Goal: Task Accomplishment & Management: Use online tool/utility

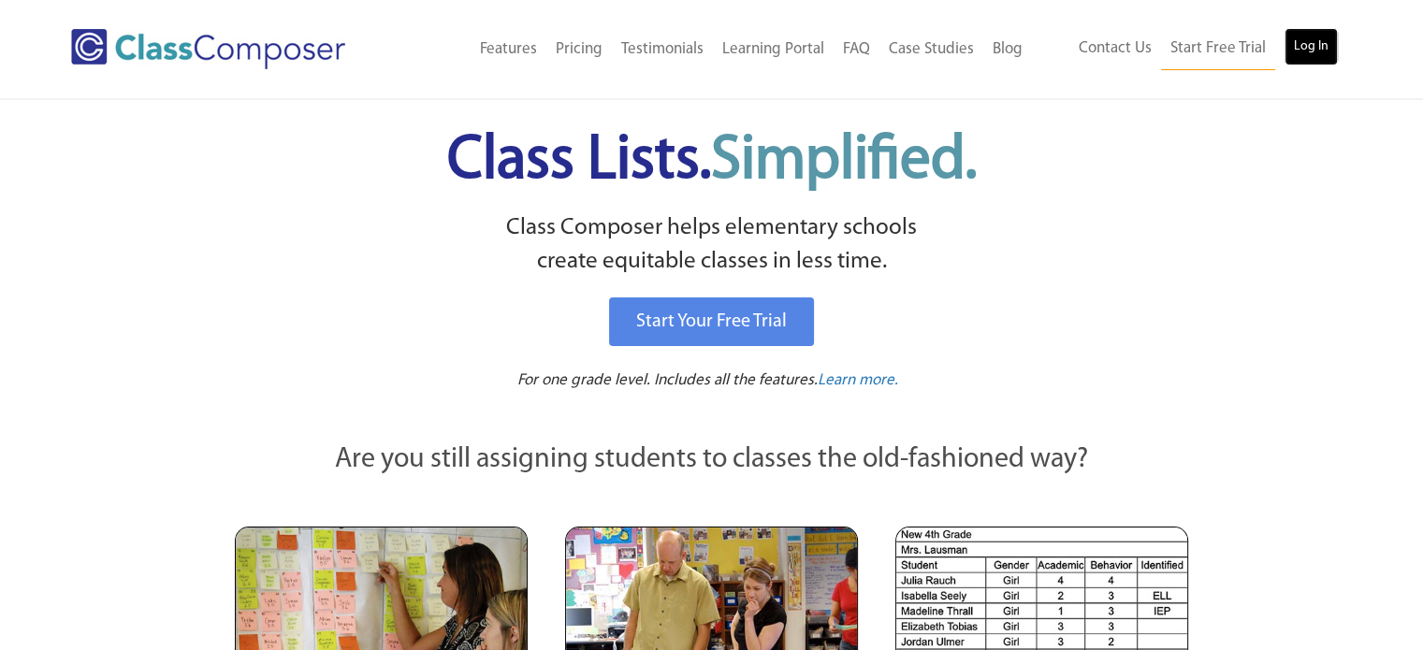
click at [1306, 47] on link "Log In" at bounding box center [1310, 46] width 53 height 37
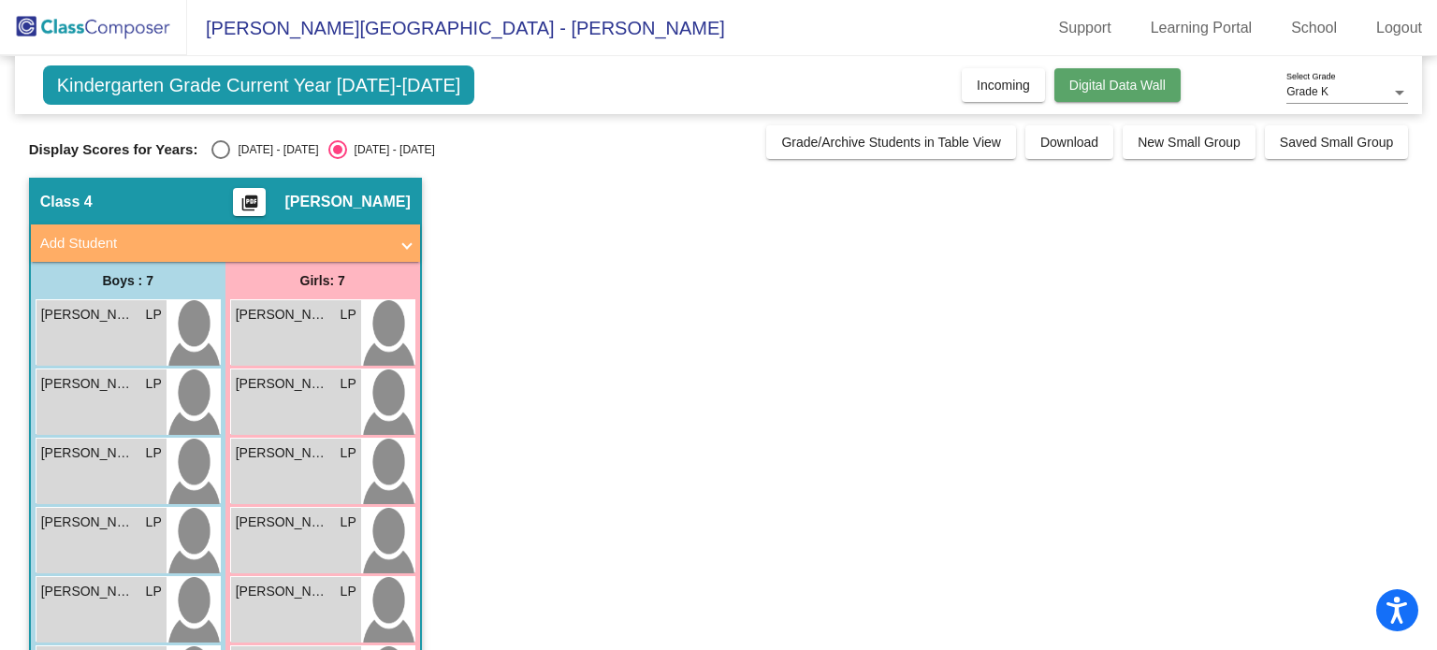
click at [1106, 85] on span "Digital Data Wall" at bounding box center [1117, 85] width 96 height 15
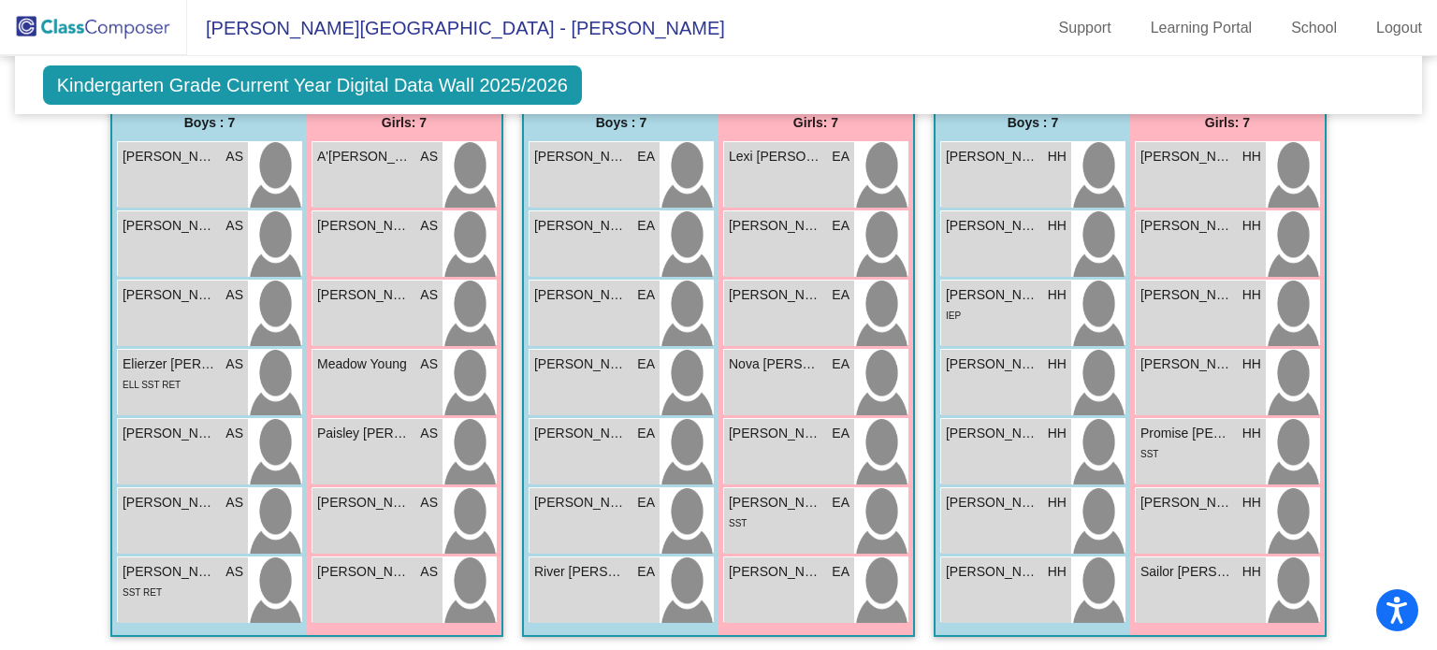
scroll to position [520, 0]
